Goal: Find specific page/section: Find specific page/section

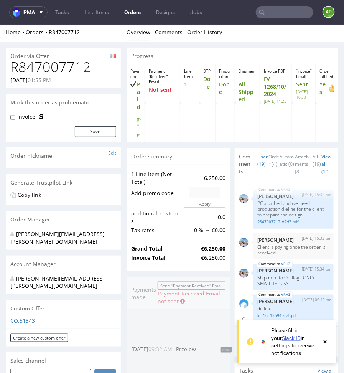
click at [128, 12] on link "Orders" at bounding box center [133, 12] width 26 height 12
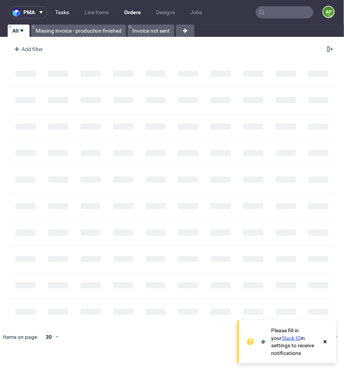
click at [63, 15] on link "Tasks" at bounding box center [62, 12] width 23 height 12
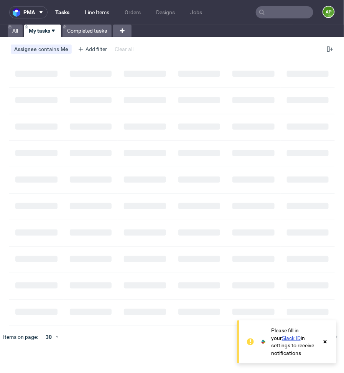
click at [102, 15] on link "Line Items" at bounding box center [97, 12] width 34 height 12
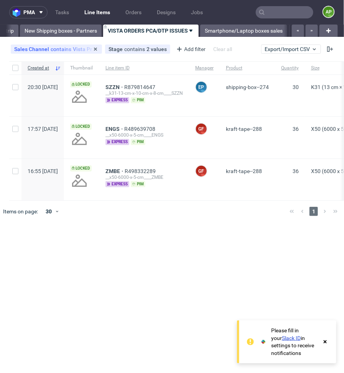
scroll to position [0, 234]
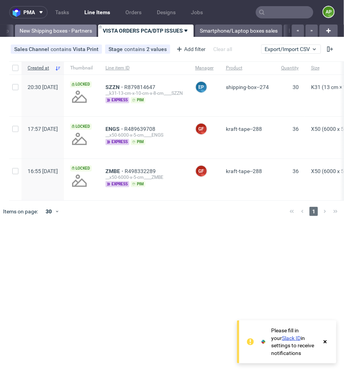
click at [41, 26] on link "New Shipping boxes - Partners" at bounding box center [56, 31] width 82 height 12
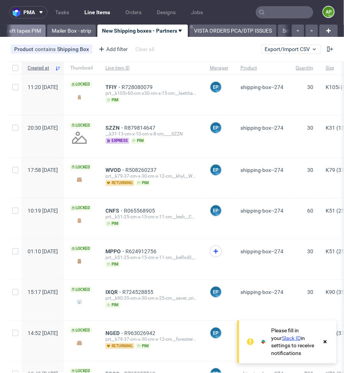
click at [16, 29] on link "kraft tapes PIM" at bounding box center [23, 31] width 46 height 12
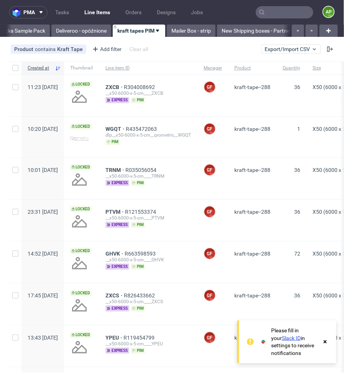
click at [16, 29] on link "Doypacks Sample Pack" at bounding box center [17, 31] width 64 height 12
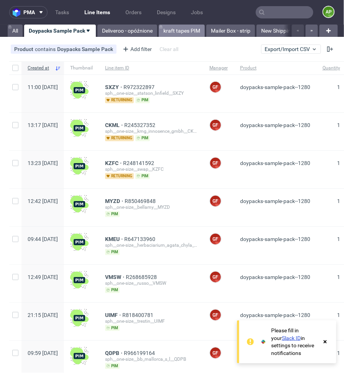
click at [16, 29] on link "All" at bounding box center [15, 31] width 15 height 12
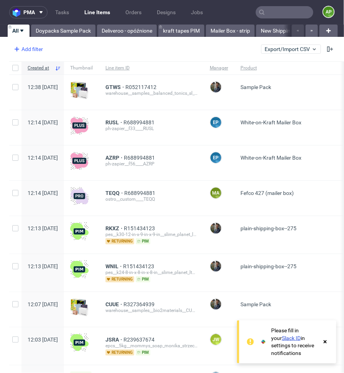
click at [26, 54] on div "Add filter" at bounding box center [28, 49] width 34 height 12
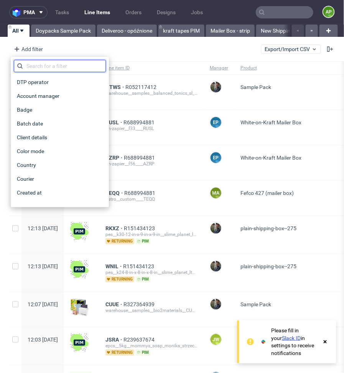
click at [34, 64] on input "text" at bounding box center [60, 66] width 92 height 12
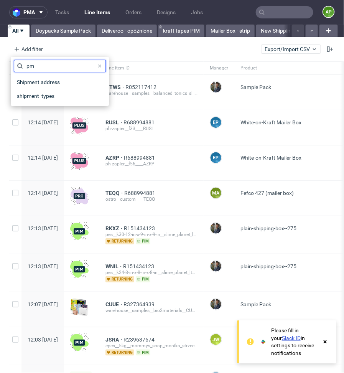
type input "p"
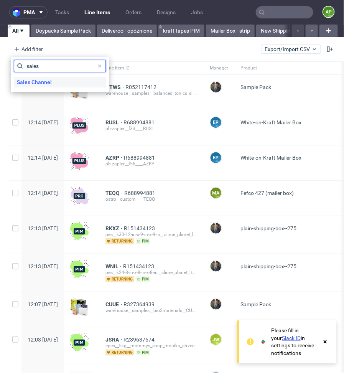
type input "sales"
click at [30, 83] on span "Sales Channel" at bounding box center [34, 82] width 41 height 11
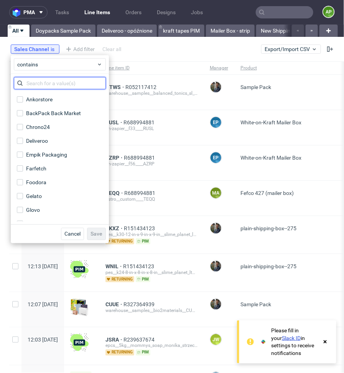
click at [54, 85] on input "text" at bounding box center [60, 83] width 92 height 12
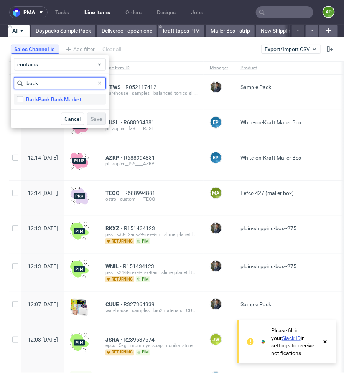
type input "back"
click at [37, 100] on div "BackPack Back Market" at bounding box center [53, 99] width 55 height 8
click at [23, 100] on input "BackPack Back Market" at bounding box center [20, 99] width 6 height 6
checkbox input "true"
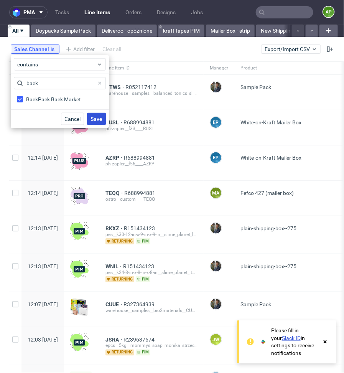
click at [94, 117] on span "Save" at bounding box center [96, 118] width 12 height 5
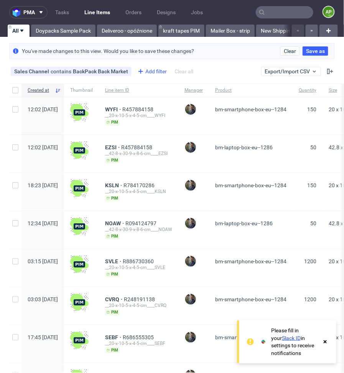
click at [145, 75] on div "Add filter" at bounding box center [152, 71] width 34 height 12
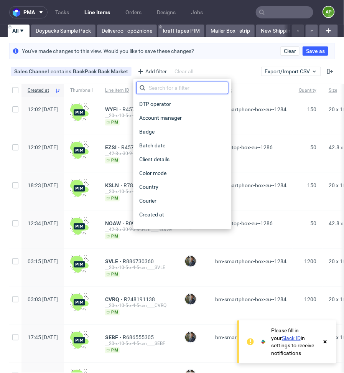
click at [156, 89] on input "text" at bounding box center [182, 88] width 92 height 12
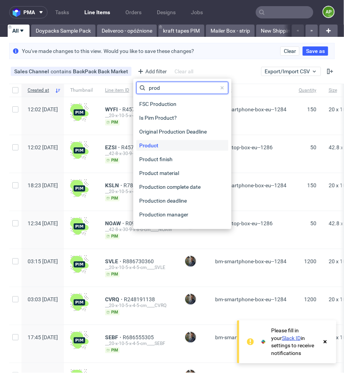
type input "prod"
click at [168, 142] on div "Product" at bounding box center [182, 145] width 92 height 11
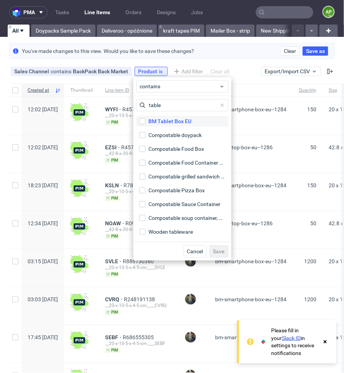
type input "table"
click at [166, 123] on div "BM Tablet Box EU" at bounding box center [170, 121] width 43 height 8
click at [146, 123] on input "BM Tablet Box EU" at bounding box center [143, 121] width 6 height 6
checkbox input "true"
click at [221, 249] on span "Save" at bounding box center [219, 250] width 12 height 5
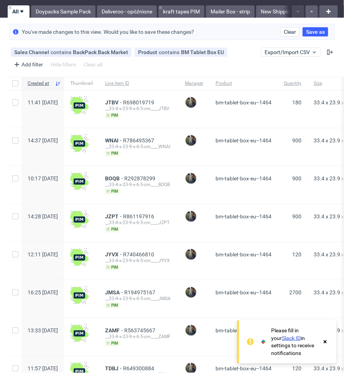
click at [53, 223] on span "14:28 [DATE]" at bounding box center [43, 222] width 30 height 19
click at [56, 173] on div "10:17 [DATE]" at bounding box center [42, 185] width 43 height 38
click at [58, 143] on span "14:37 [DATE]" at bounding box center [43, 146] width 30 height 19
click at [58, 107] on span "11:41 [DATE]" at bounding box center [43, 108] width 30 height 19
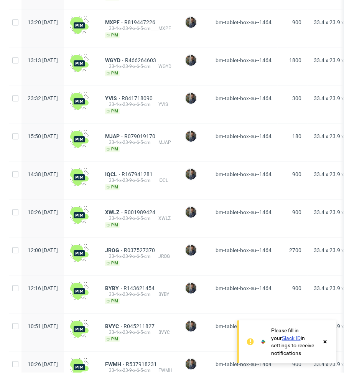
scroll to position [514, 0]
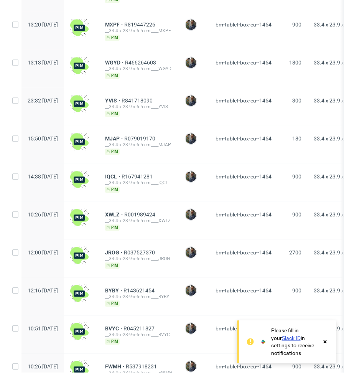
click at [64, 224] on div "10:26 [DATE]" at bounding box center [42, 221] width 43 height 38
click at [64, 189] on div "14:38 [DATE]" at bounding box center [42, 183] width 43 height 38
click at [64, 152] on div "15:50 [DATE]" at bounding box center [42, 145] width 43 height 38
click at [58, 103] on span "23:32 [DATE]" at bounding box center [43, 106] width 30 height 19
click at [52, 220] on span "10:26 [DATE]" at bounding box center [43, 220] width 30 height 19
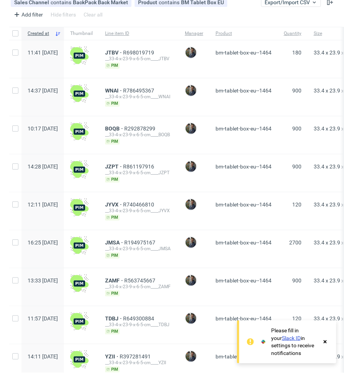
scroll to position [58, 0]
